Goal: Task Accomplishment & Management: Complete application form

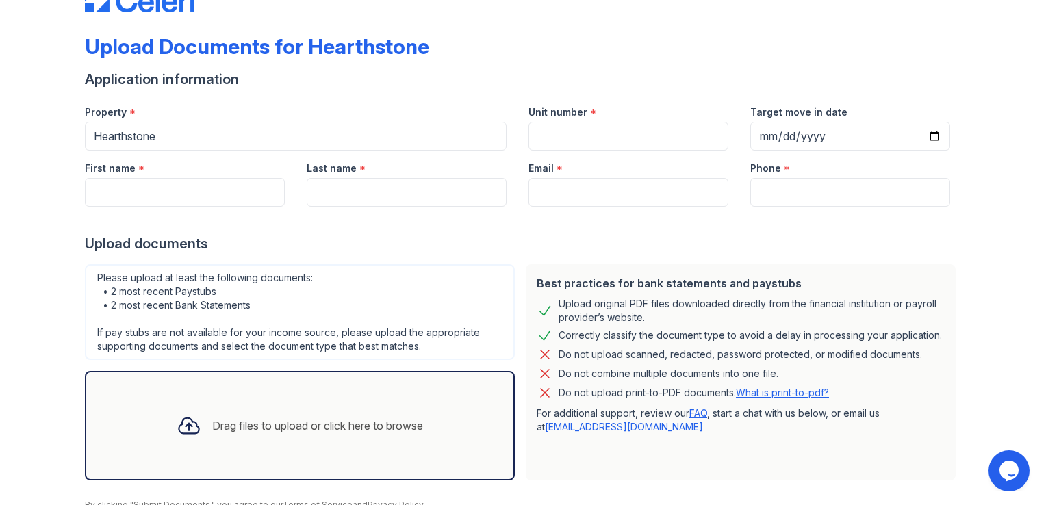
scroll to position [68, 0]
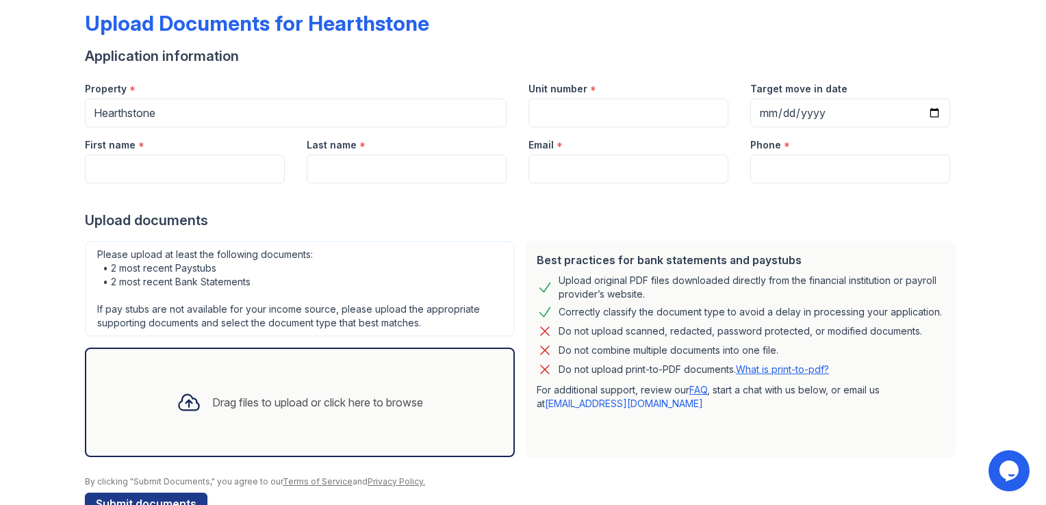
click at [195, 147] on div "First name *" at bounding box center [185, 140] width 200 height 27
click at [150, 168] on input "First name" at bounding box center [185, 169] width 200 height 29
type input "[PERSON_NAME]"
type input "[EMAIL_ADDRESS][PERSON_NAME][DOMAIN_NAME]"
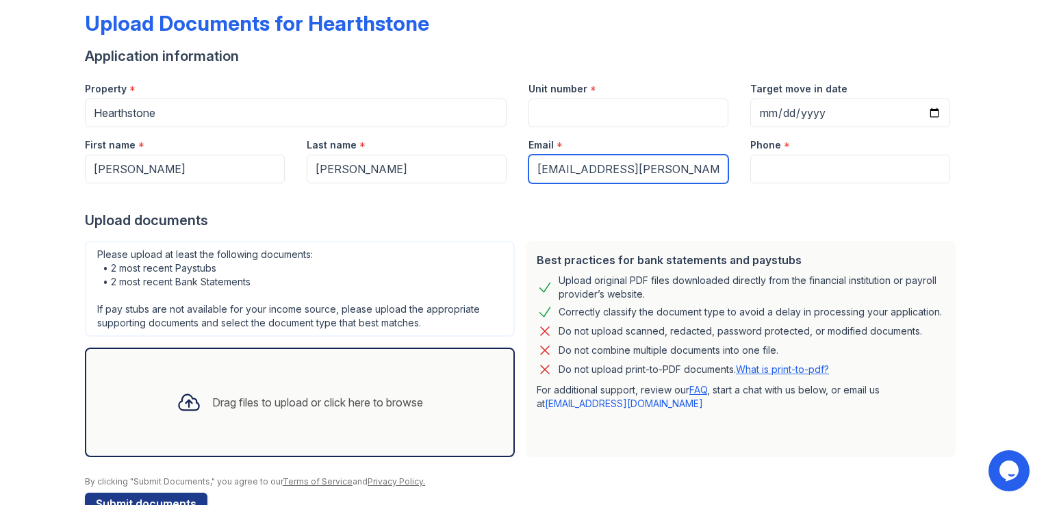
type input "3478025108"
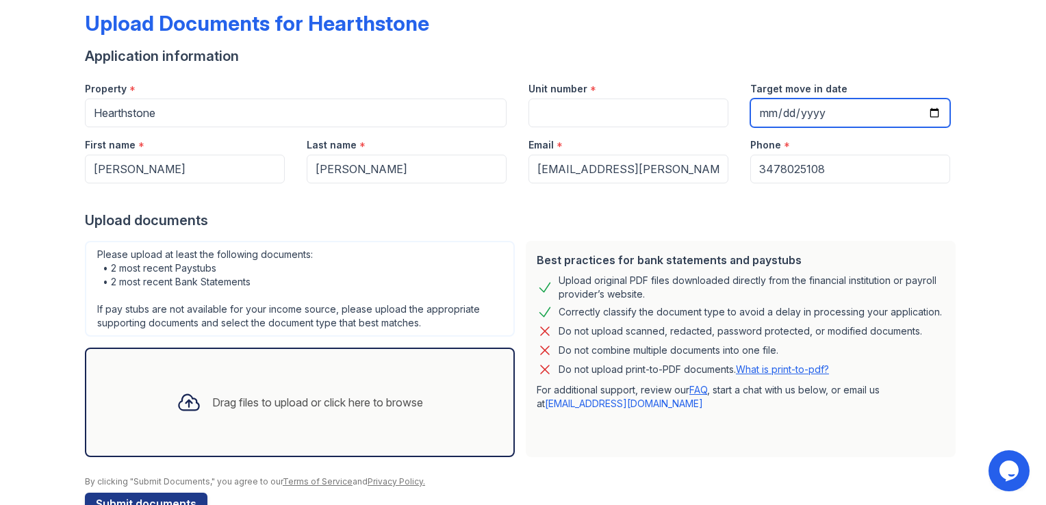
click at [926, 111] on input "Target move in date" at bounding box center [851, 113] width 200 height 29
type input "[DATE]"
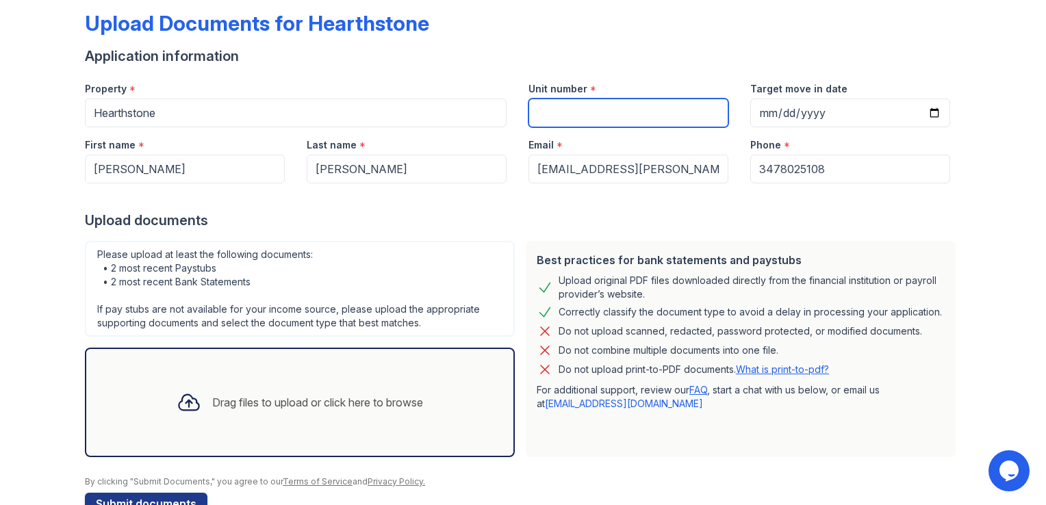
click at [546, 110] on input "Unit number" at bounding box center [629, 113] width 200 height 29
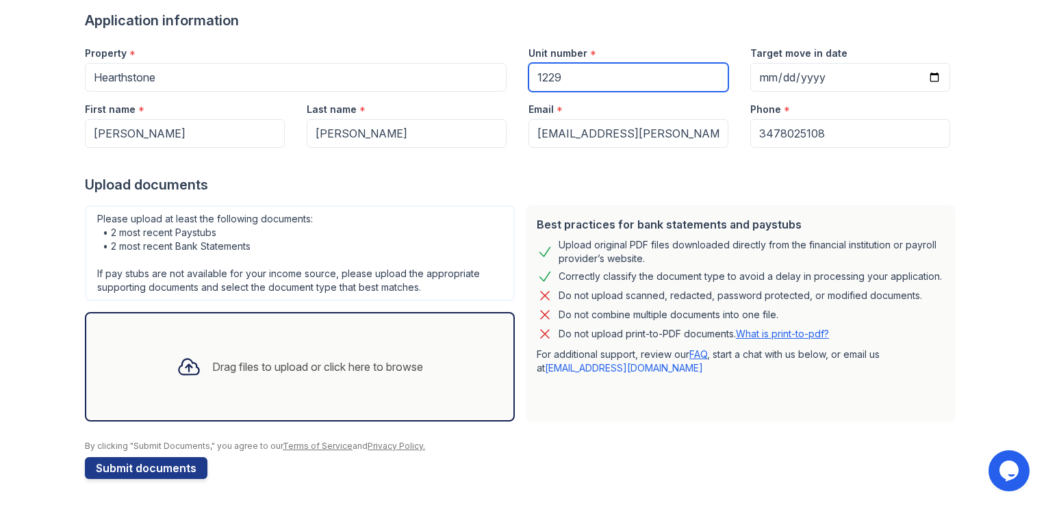
type input "1229"
click at [253, 366] on div "Drag files to upload or click here to browse" at bounding box center [317, 367] width 211 height 16
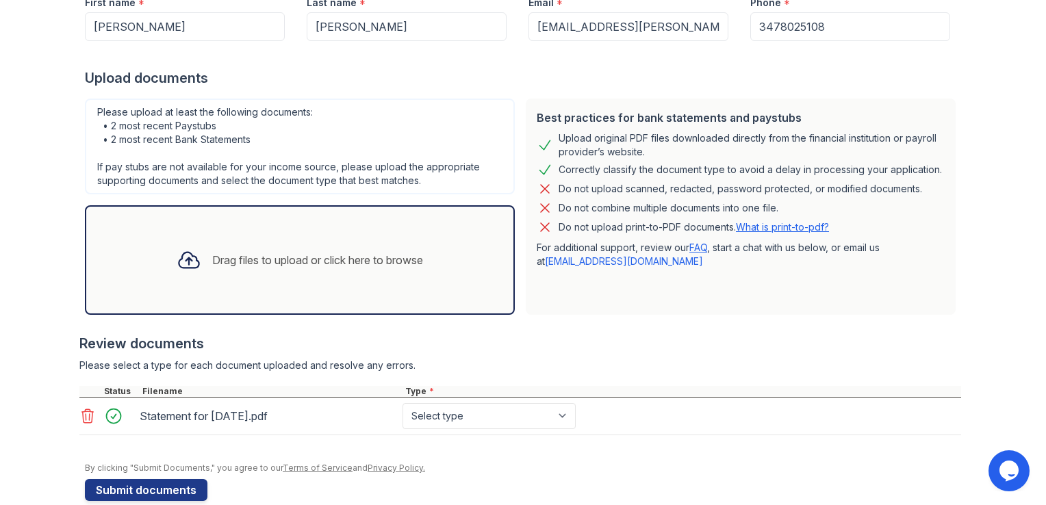
scroll to position [232, 0]
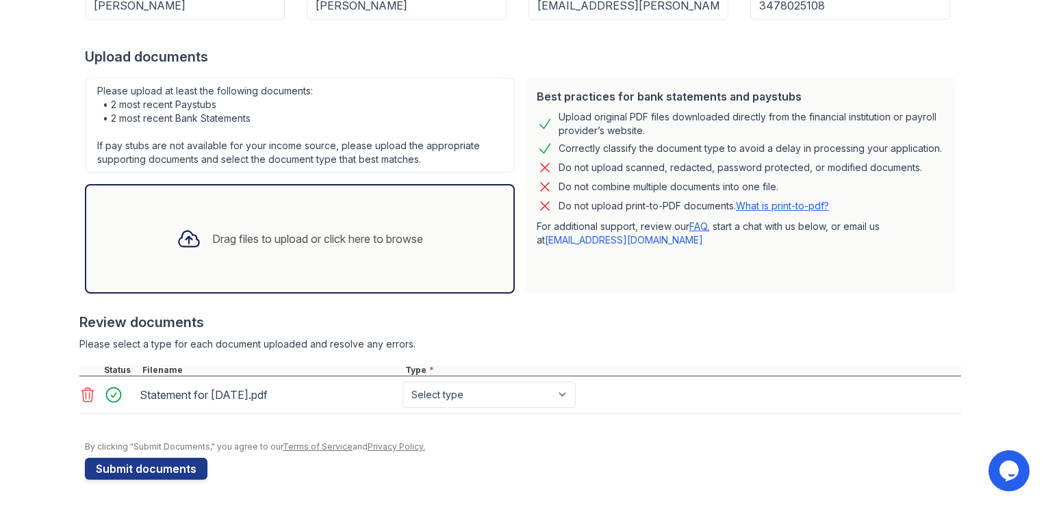
click at [231, 236] on div "Drag files to upload or click here to browse" at bounding box center [317, 239] width 211 height 16
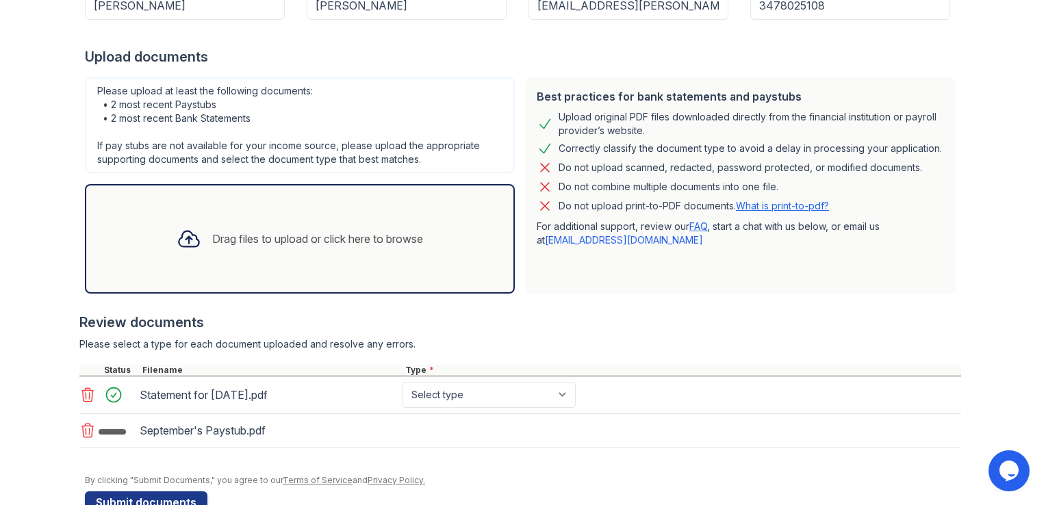
click at [230, 233] on div "Drag files to upload or click here to browse" at bounding box center [317, 239] width 211 height 16
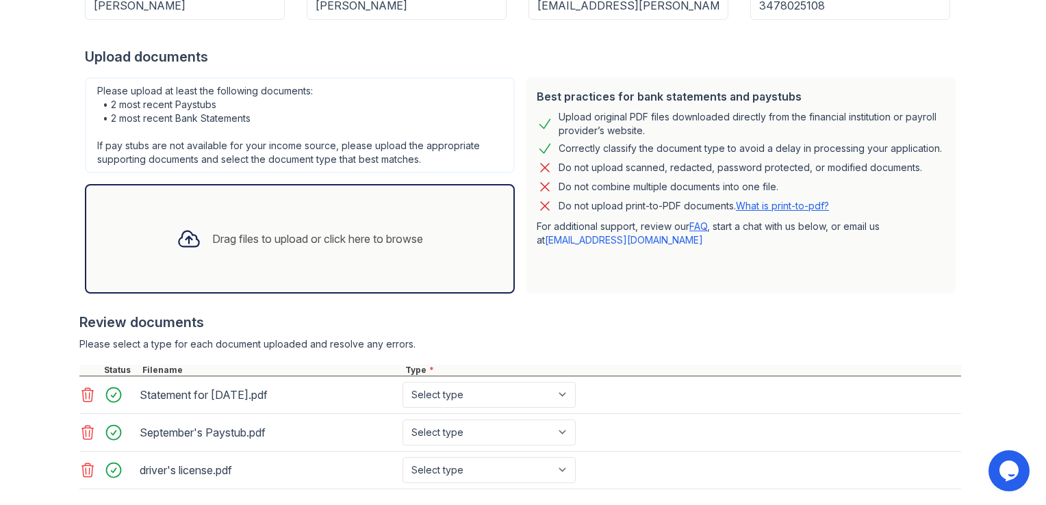
click at [268, 236] on div "Drag files to upload or click here to browse" at bounding box center [317, 239] width 211 height 16
click at [255, 240] on div "Drag files to upload or click here to browse" at bounding box center [317, 239] width 211 height 16
click at [245, 240] on div "Drag files to upload or click here to browse" at bounding box center [317, 239] width 211 height 16
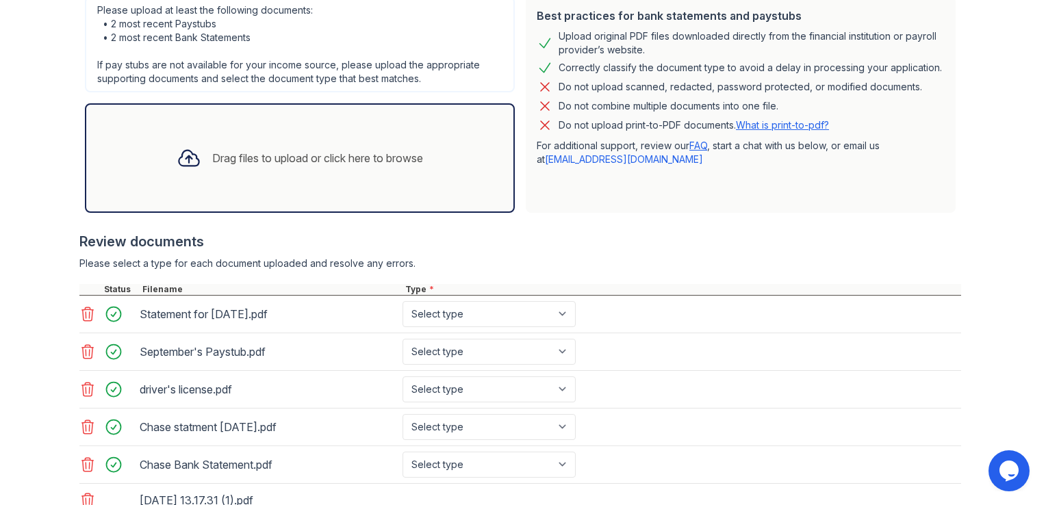
scroll to position [414, 0]
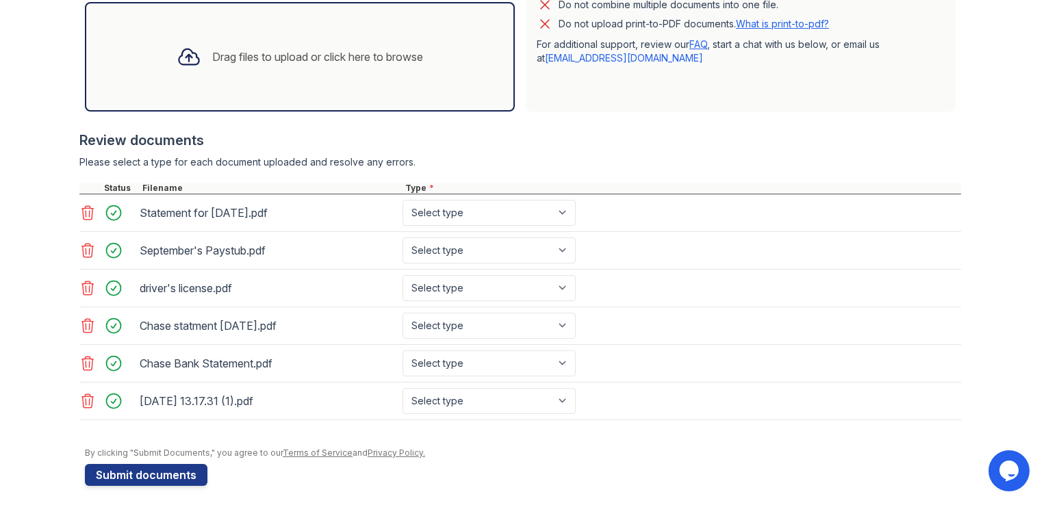
click at [140, 401] on div "[DATE] 13.17.31 (1).pdf" at bounding box center [268, 401] width 257 height 22
click at [159, 397] on div "[DATE] 13.17.31 (1).pdf" at bounding box center [268, 401] width 257 height 22
click at [81, 397] on icon at bounding box center [87, 401] width 16 height 16
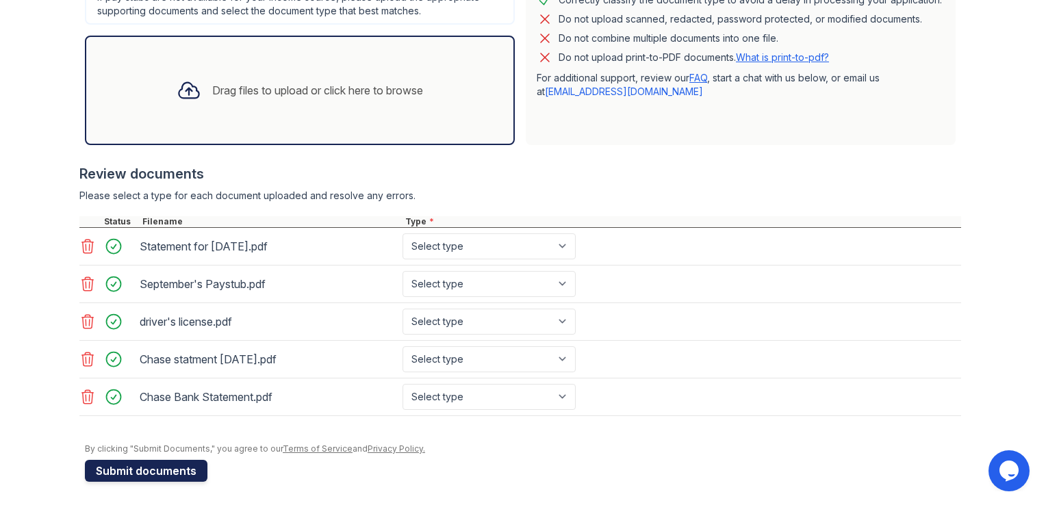
click at [168, 475] on button "Submit documents" at bounding box center [146, 471] width 123 height 22
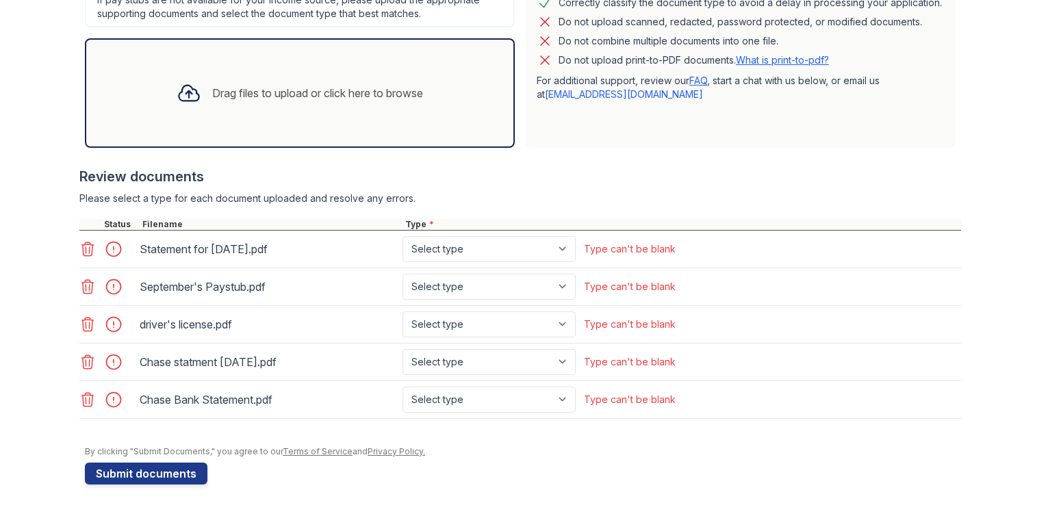
scroll to position [419, 0]
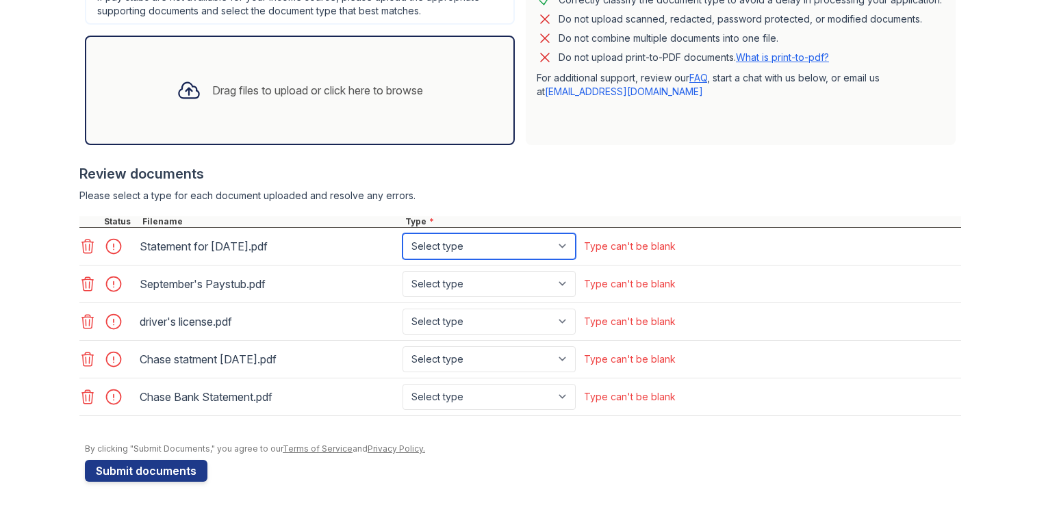
click at [560, 243] on select "Select type Paystub Bank Statement Offer Letter Tax Documents Benefit Award Let…" at bounding box center [489, 247] width 173 height 26
select select "paystub"
click at [403, 234] on select "Select type Paystub Bank Statement Offer Letter Tax Documents Benefit Award Let…" at bounding box center [489, 247] width 173 height 26
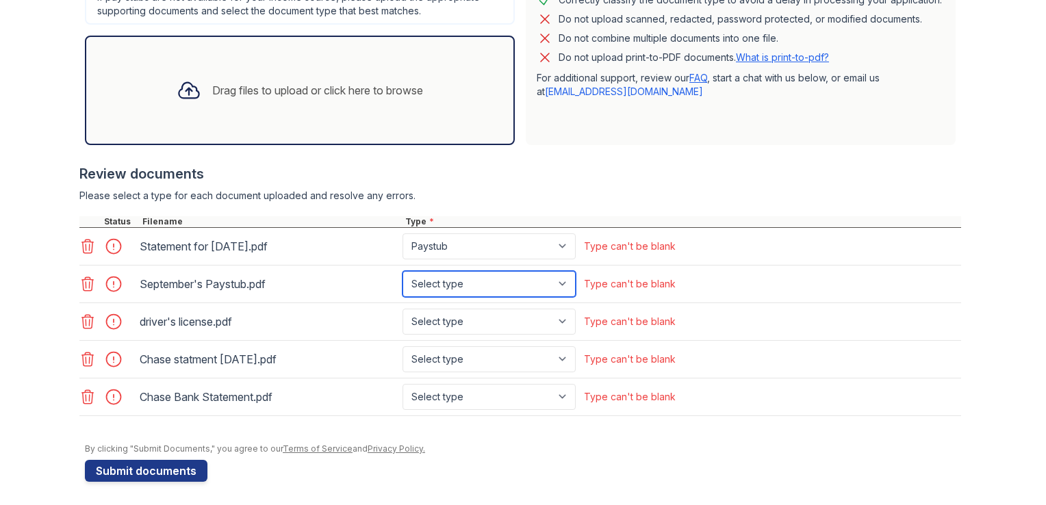
click at [562, 278] on select "Select type Paystub Bank Statement Offer Letter Tax Documents Benefit Award Let…" at bounding box center [489, 284] width 173 height 26
select select "paystub"
click at [403, 271] on select "Select type Paystub Bank Statement Offer Letter Tax Documents Benefit Award Let…" at bounding box center [489, 284] width 173 height 26
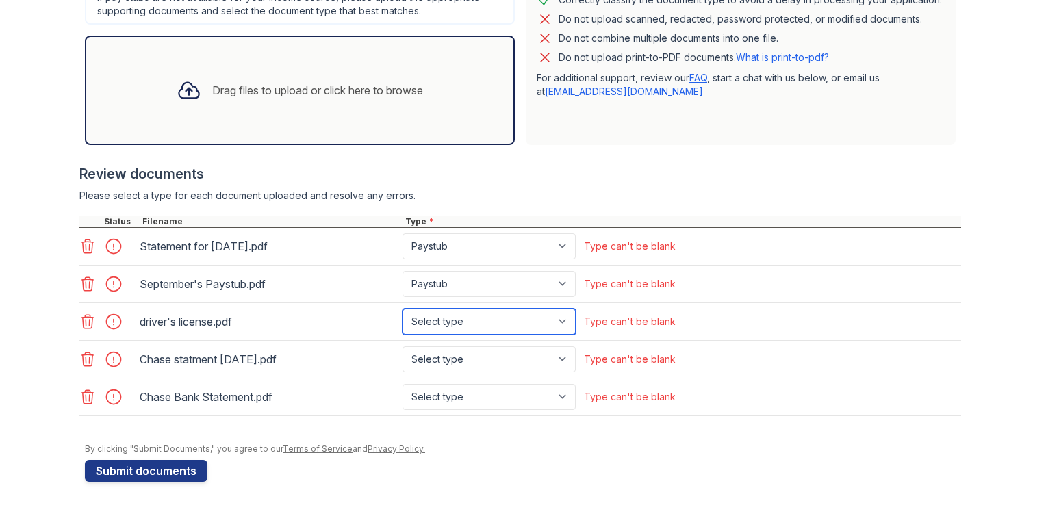
click at [557, 318] on select "Select type Paystub Bank Statement Offer Letter Tax Documents Benefit Award Let…" at bounding box center [489, 322] width 173 height 26
click at [82, 322] on icon at bounding box center [87, 322] width 16 height 16
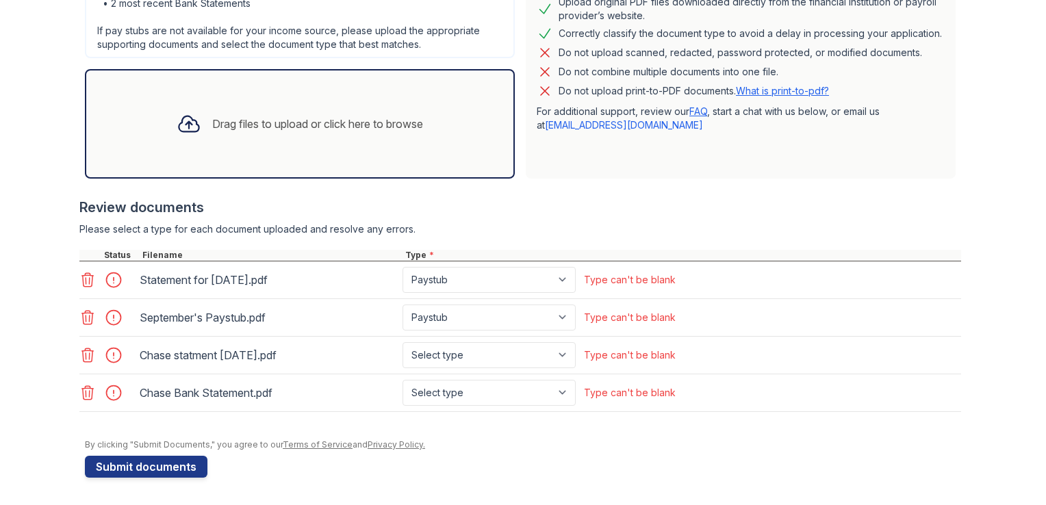
scroll to position [382, 0]
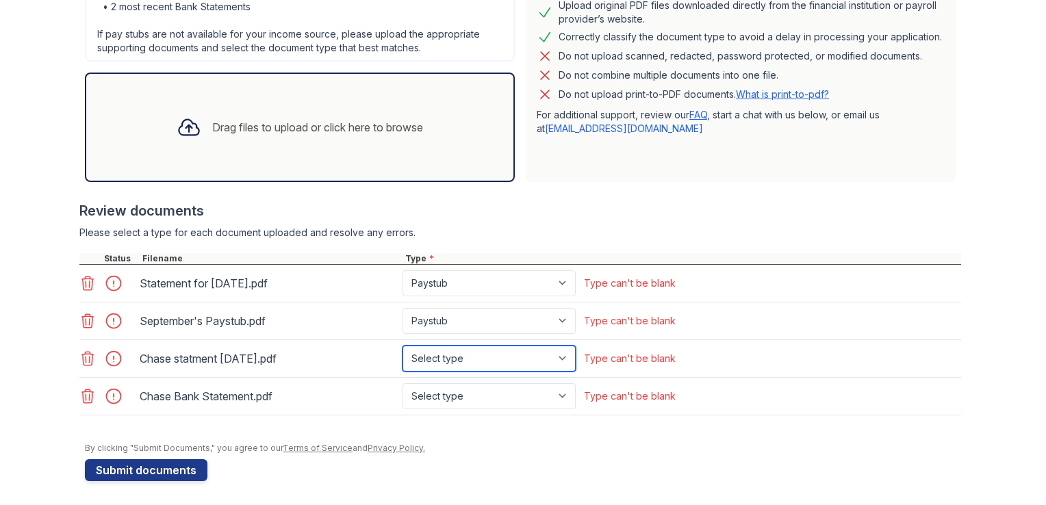
click at [559, 353] on select "Select type Paystub Bank Statement Offer Letter Tax Documents Benefit Award Let…" at bounding box center [489, 359] width 173 height 26
select select "bank_statement"
click at [403, 346] on select "Select type Paystub Bank Statement Offer Letter Tax Documents Benefit Award Let…" at bounding box center [489, 359] width 173 height 26
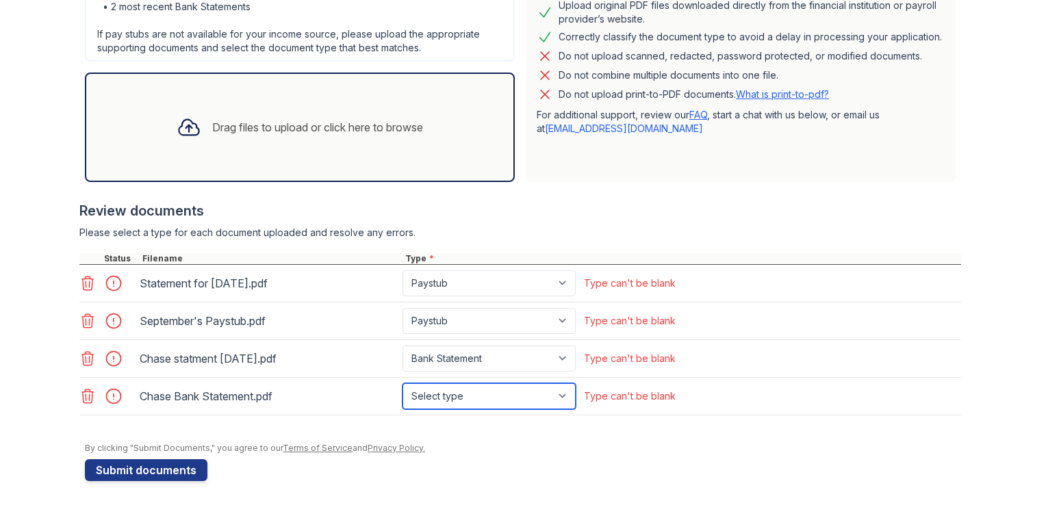
click at [556, 393] on select "Select type Paystub Bank Statement Offer Letter Tax Documents Benefit Award Let…" at bounding box center [489, 396] width 173 height 26
select select "bank_statement"
click at [403, 383] on select "Select type Paystub Bank Statement Offer Letter Tax Documents Benefit Award Let…" at bounding box center [489, 396] width 173 height 26
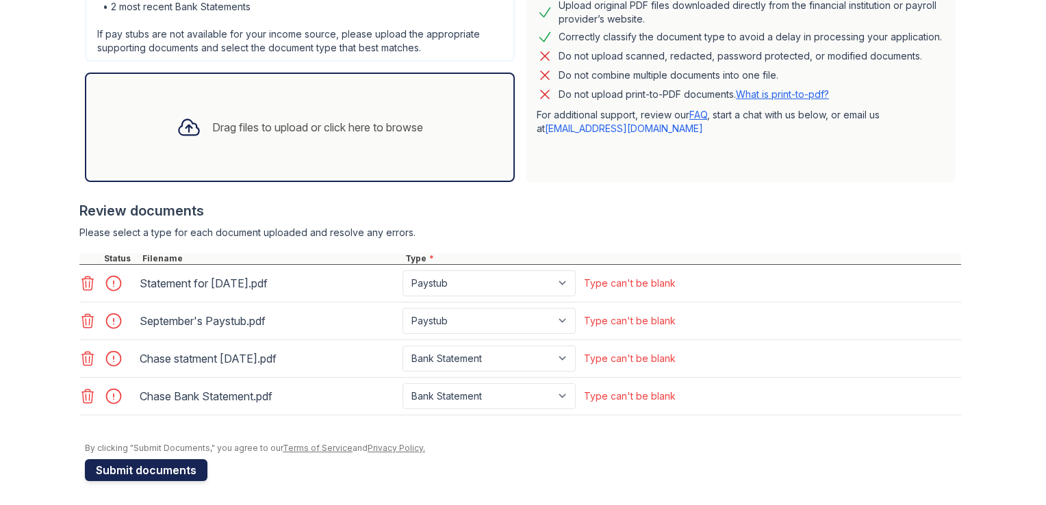
click at [130, 467] on button "Submit documents" at bounding box center [146, 470] width 123 height 22
